Goal: Navigation & Orientation: Understand site structure

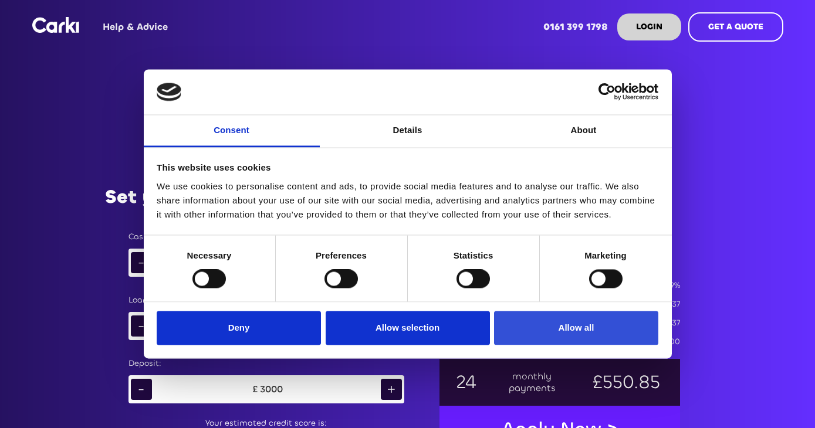
click at [576, 330] on button "Allow all" at bounding box center [576, 328] width 164 height 34
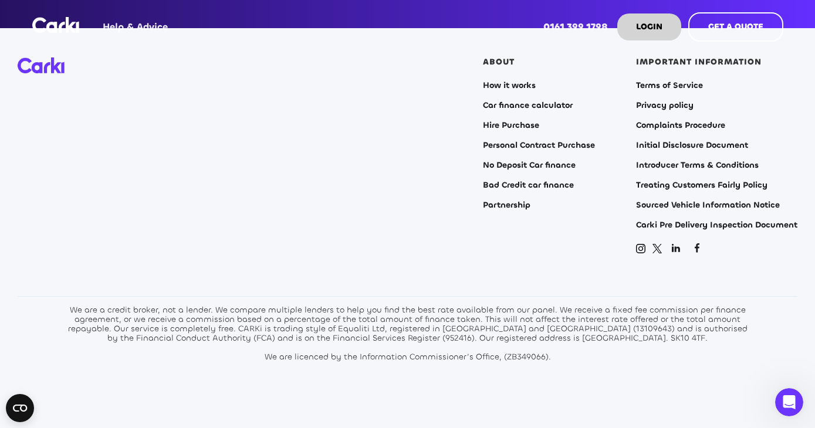
click at [505, 240] on div "ABOUT How it works Car finance calculator Hire Purchase Personal Contract Purch…" at bounding box center [539, 156] width 112 height 197
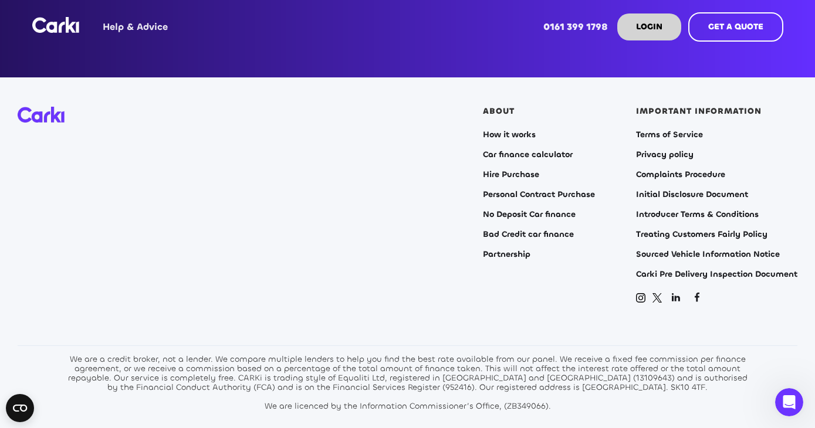
scroll to position [2500, 0]
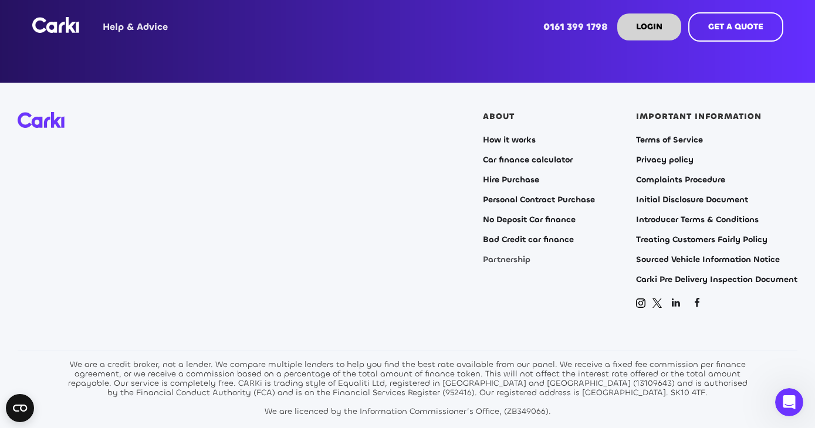
click at [514, 261] on link "Partnership" at bounding box center [507, 259] width 48 height 9
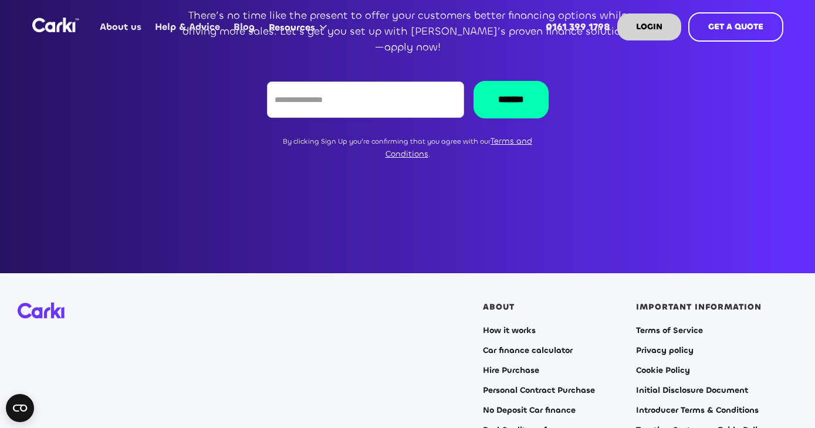
scroll to position [2697, 0]
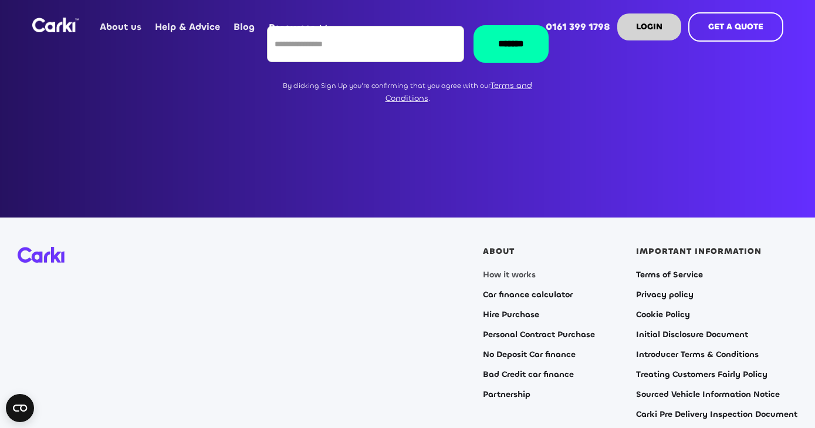
click at [519, 271] on link "How it works" at bounding box center [509, 275] width 53 height 9
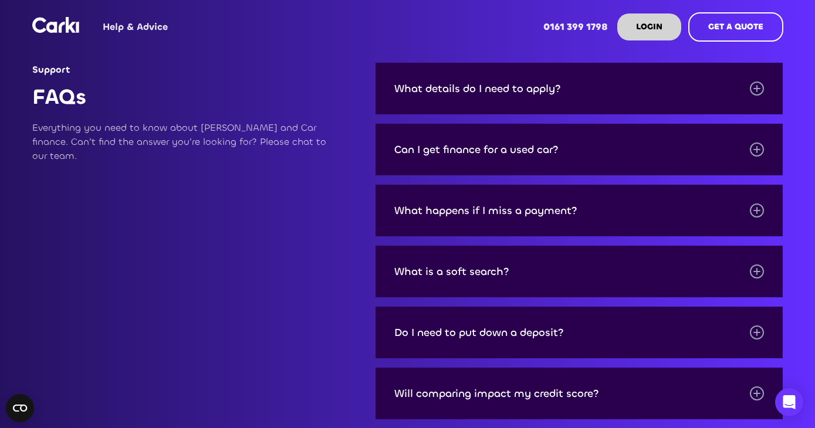
scroll to position [1618, 0]
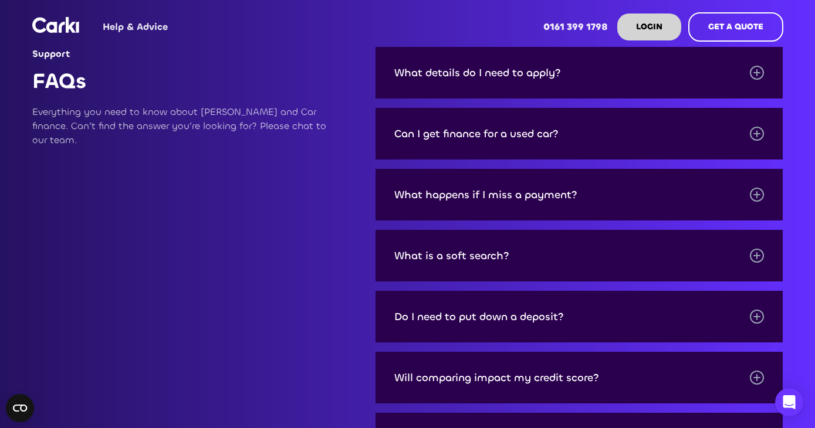
click at [472, 279] on div "What is a soft search?" at bounding box center [580, 256] width 408 height 52
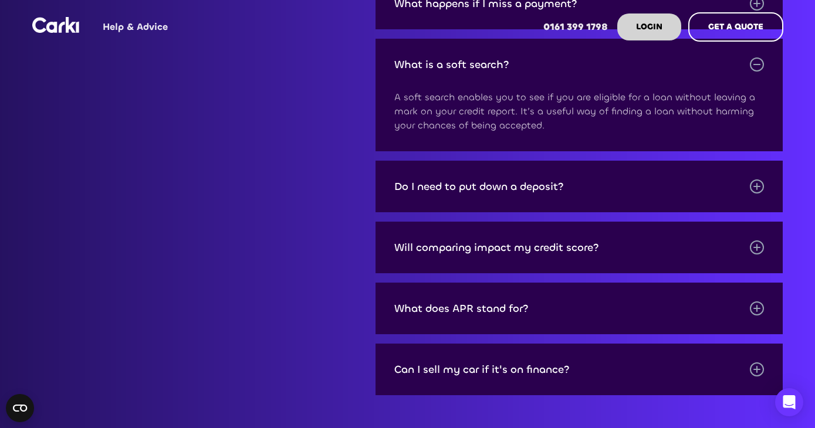
scroll to position [1845, 0]
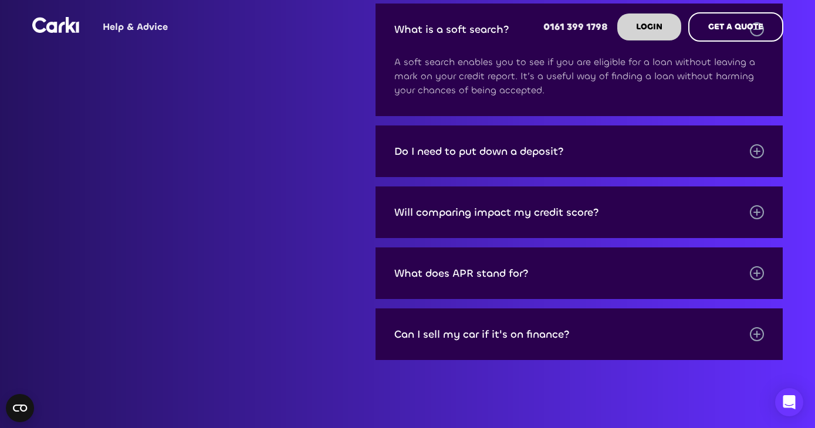
click at [535, 218] on div "Will comparing impact my credit score?" at bounding box center [496, 213] width 205 height 12
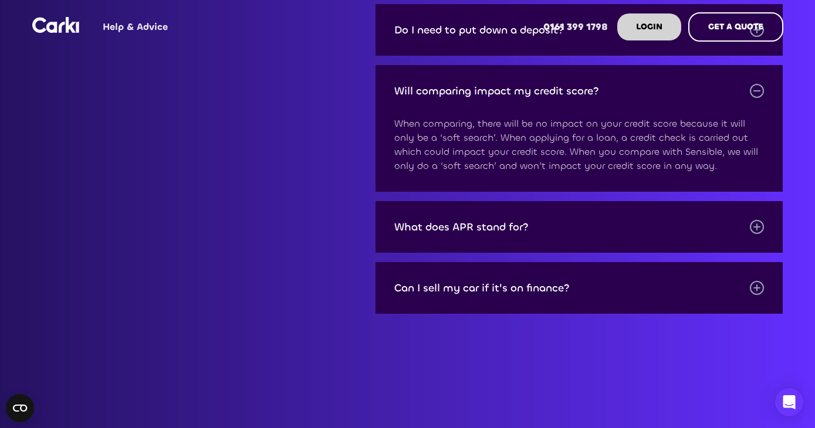
scroll to position [2007, 0]
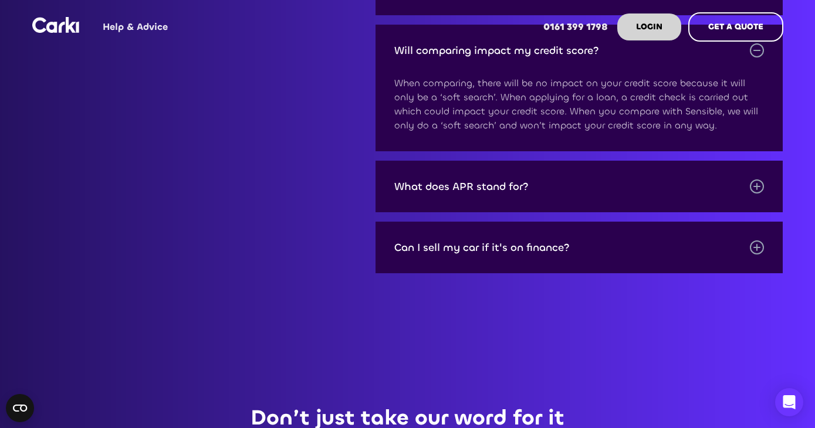
click at [449, 274] on div "Can I sell my car if it's on finance?" at bounding box center [580, 248] width 408 height 52
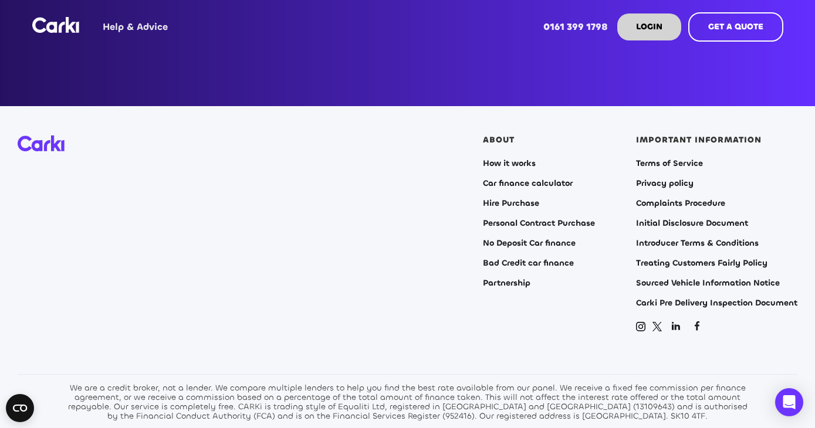
scroll to position [2804, 0]
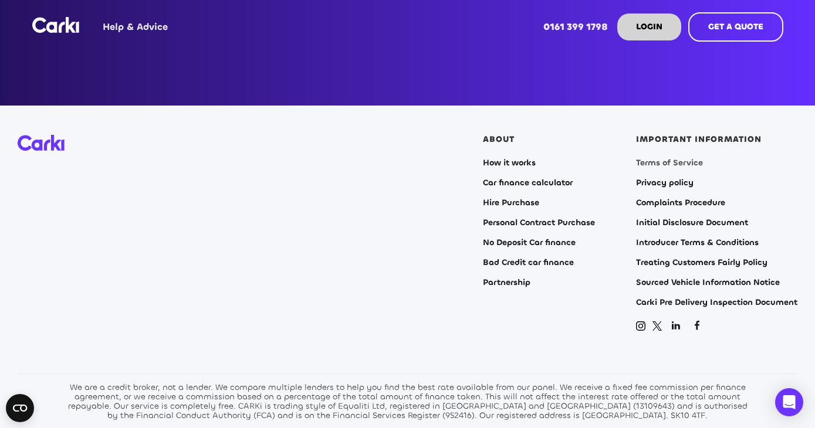
click at [665, 168] on link "Terms of Service" at bounding box center [669, 162] width 67 height 9
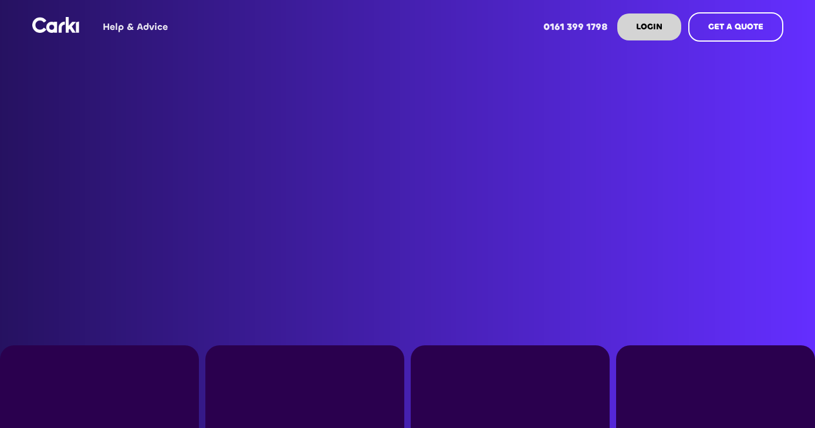
scroll to position [2718, 0]
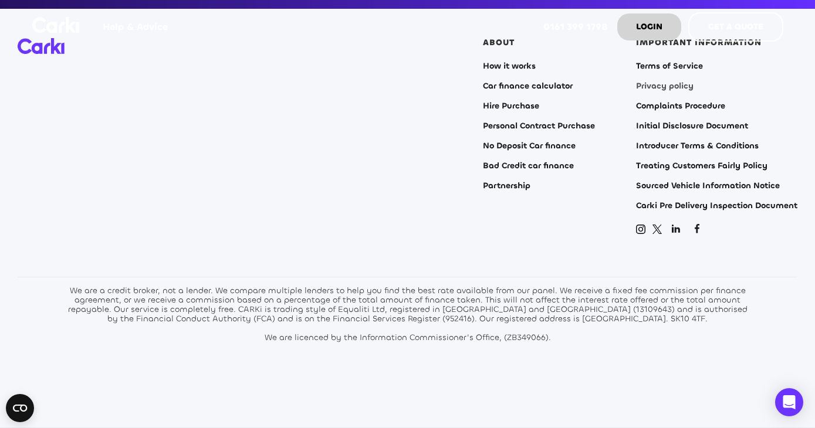
click at [671, 87] on link "Privacy policy" at bounding box center [665, 86] width 58 height 9
click at [511, 179] on div "ABOUT How it works Car finance calculator Hire Purchase Personal Contract Purch…" at bounding box center [539, 136] width 112 height 197
click at [500, 67] on link "How it works" at bounding box center [509, 66] width 53 height 9
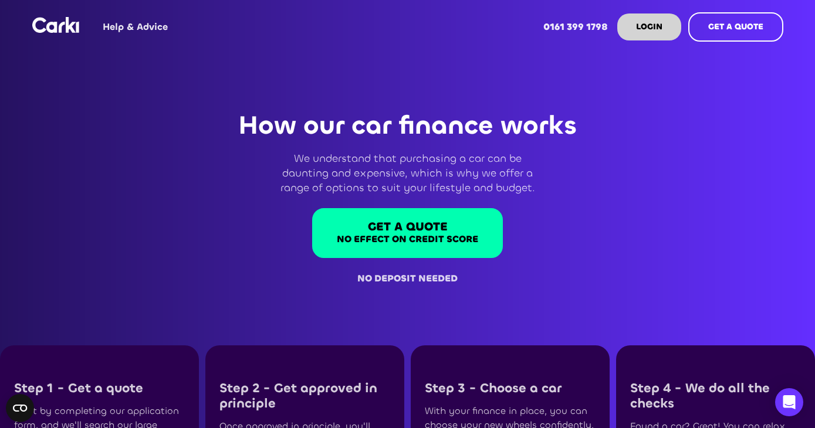
click at [122, 30] on link "Help & Advice" at bounding box center [135, 27] width 84 height 46
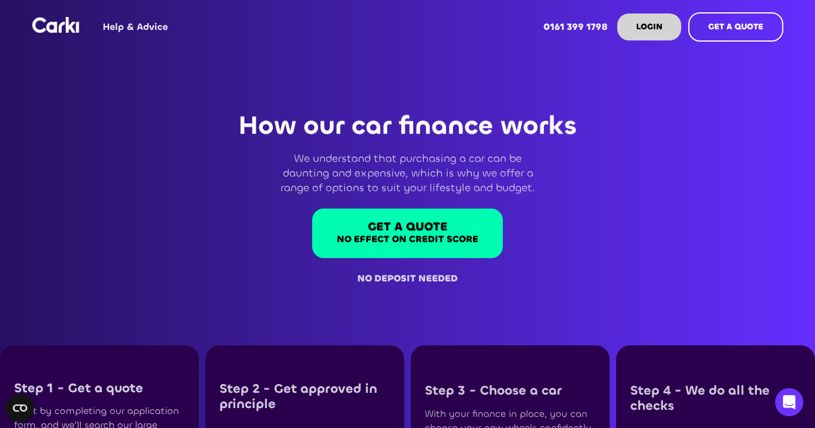
click at [63, 32] on img "home" at bounding box center [55, 25] width 47 height 16
